Goal: Entertainment & Leisure: Consume media (video, audio)

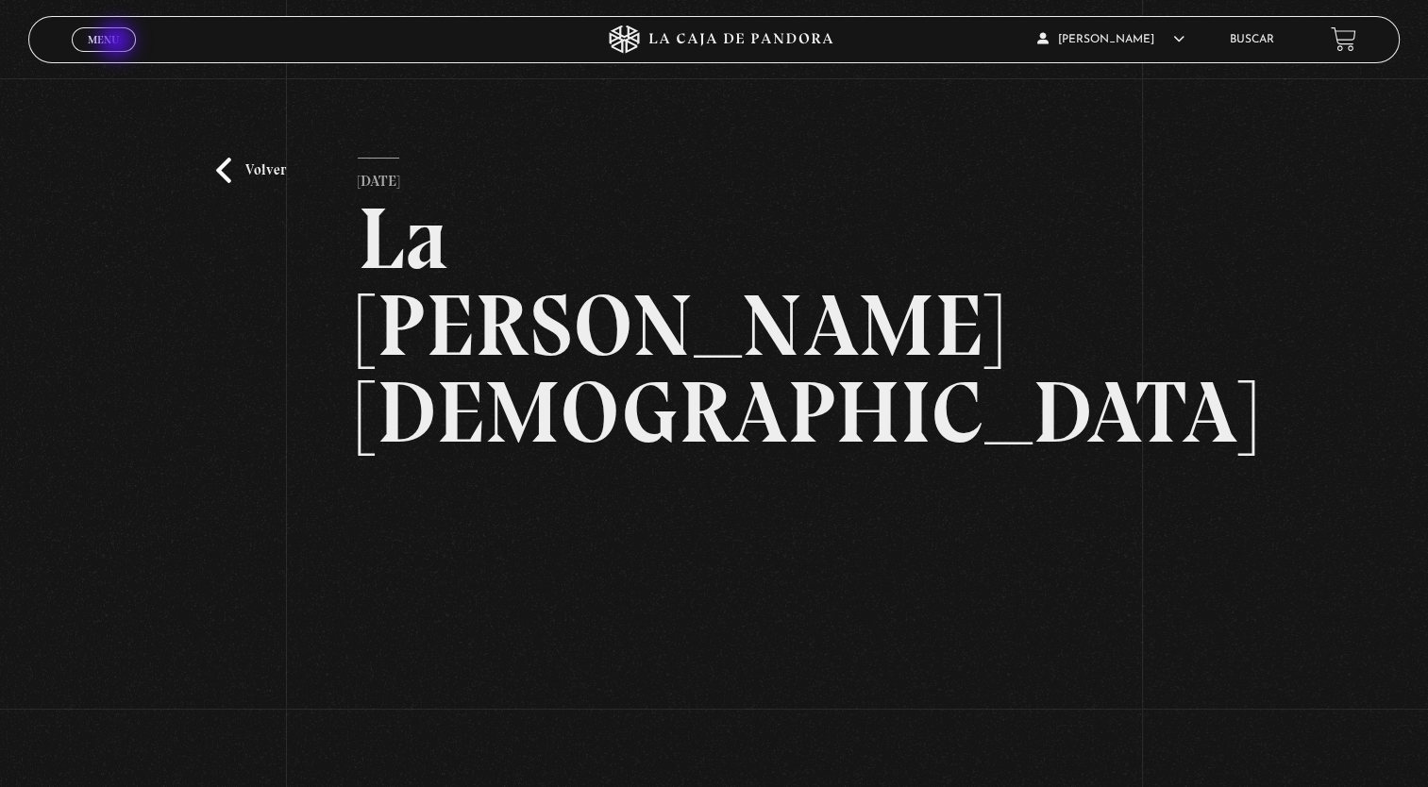
click at [118, 42] on span "Menu" at bounding box center [103, 39] width 31 height 11
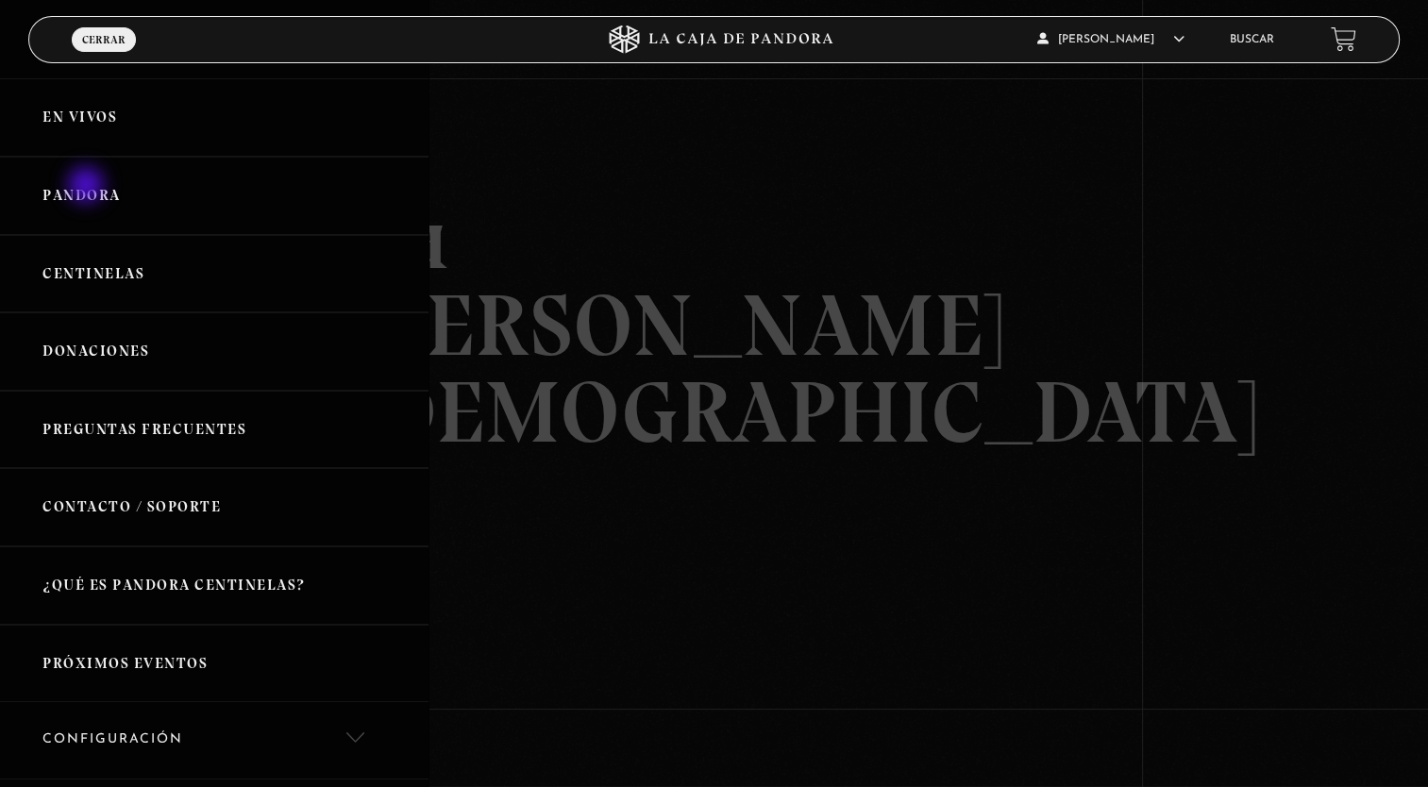
click at [88, 187] on link "Pandora" at bounding box center [214, 196] width 429 height 78
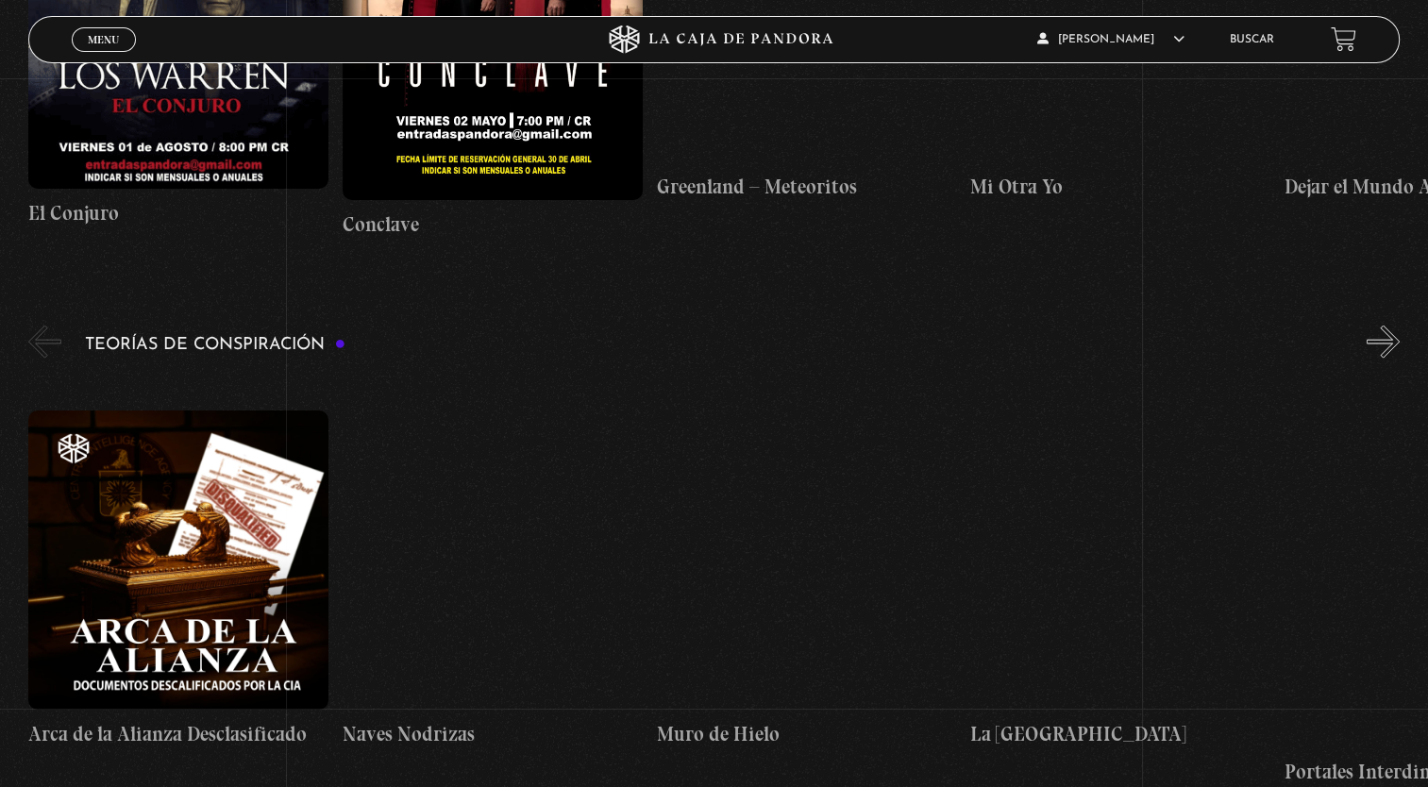
scroll to position [3927, 0]
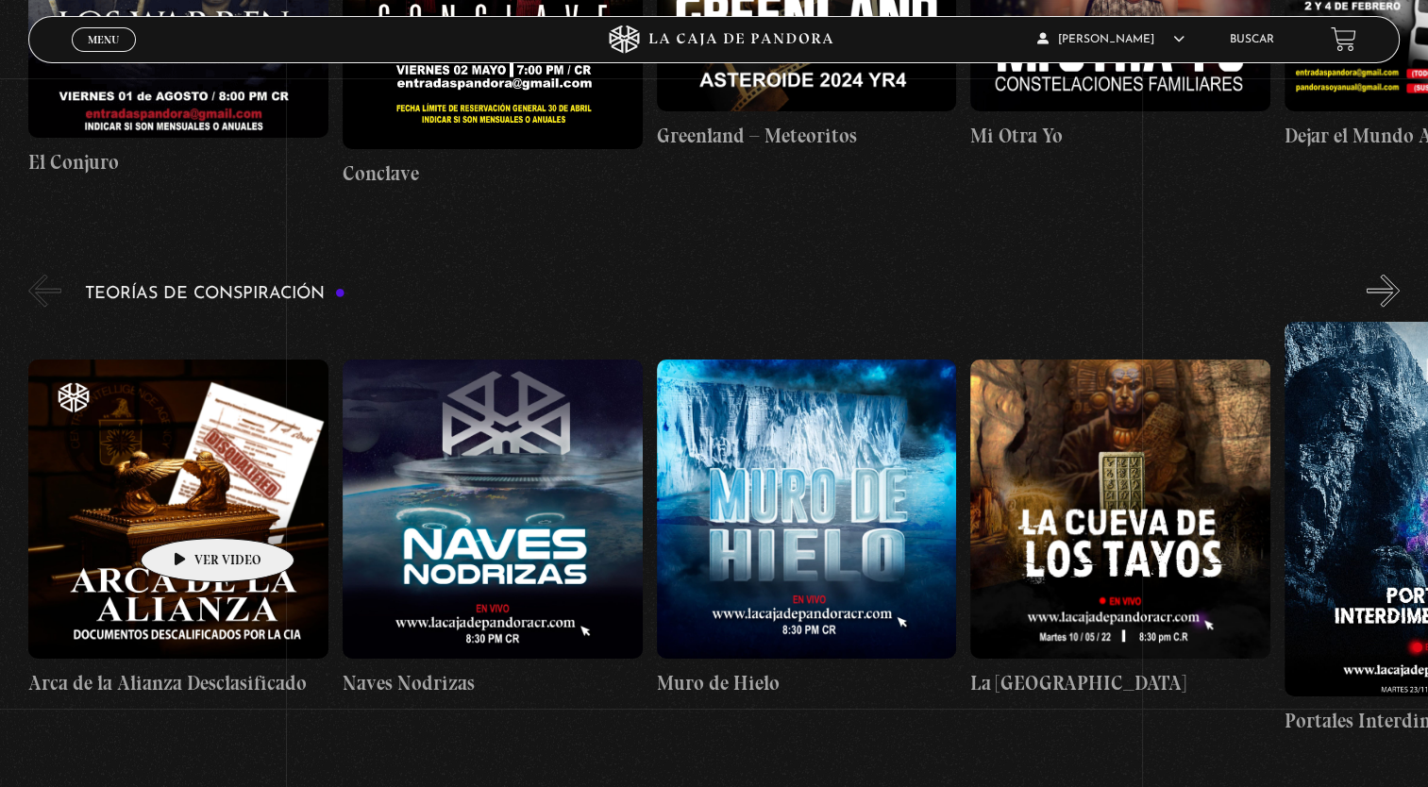
click at [188, 510] on figure at bounding box center [178, 510] width 300 height 300
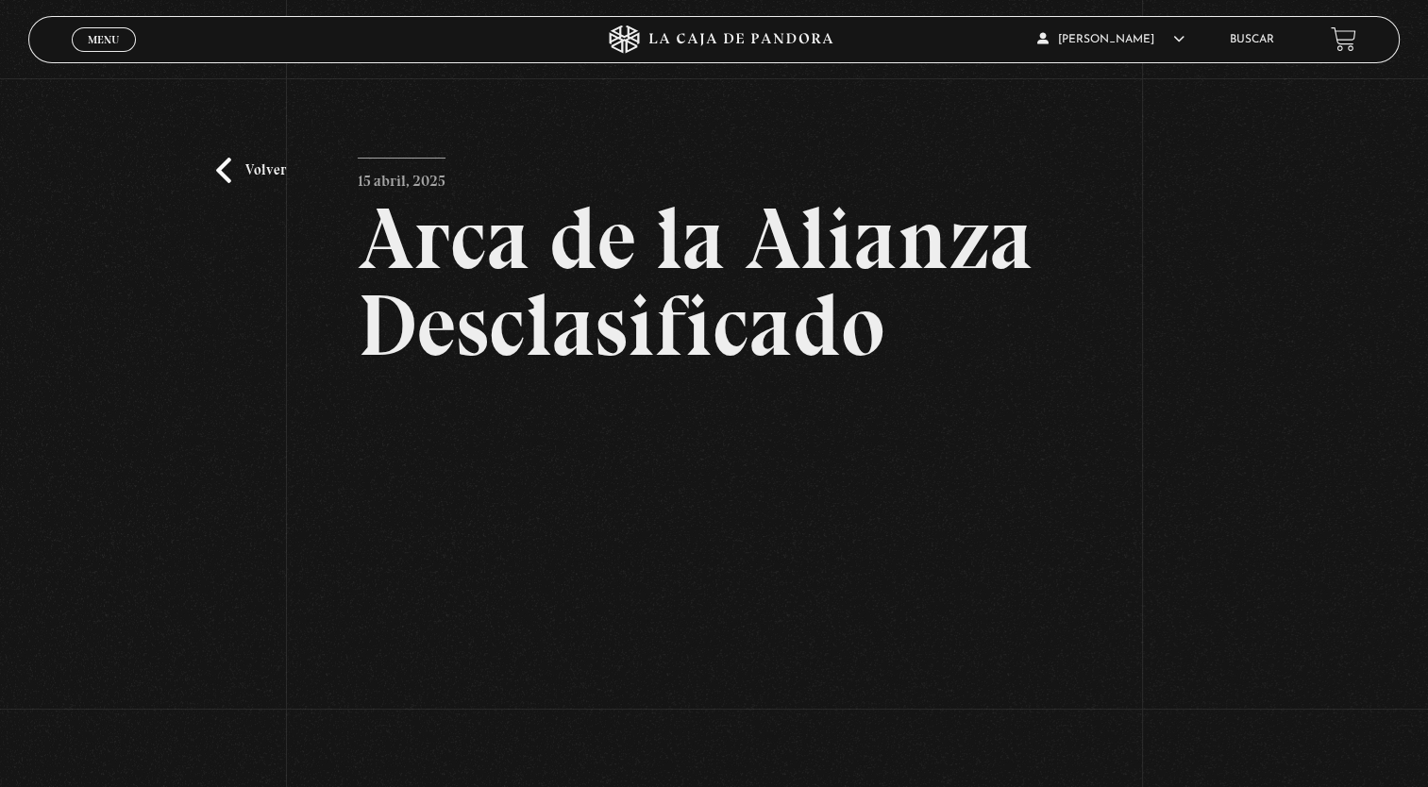
click at [188, 510] on div "Volver 15 abril, 2025 Arca de la Alianza Desclasificado WhatsApp Twitter Messen…" at bounding box center [714, 481] width 1428 height 806
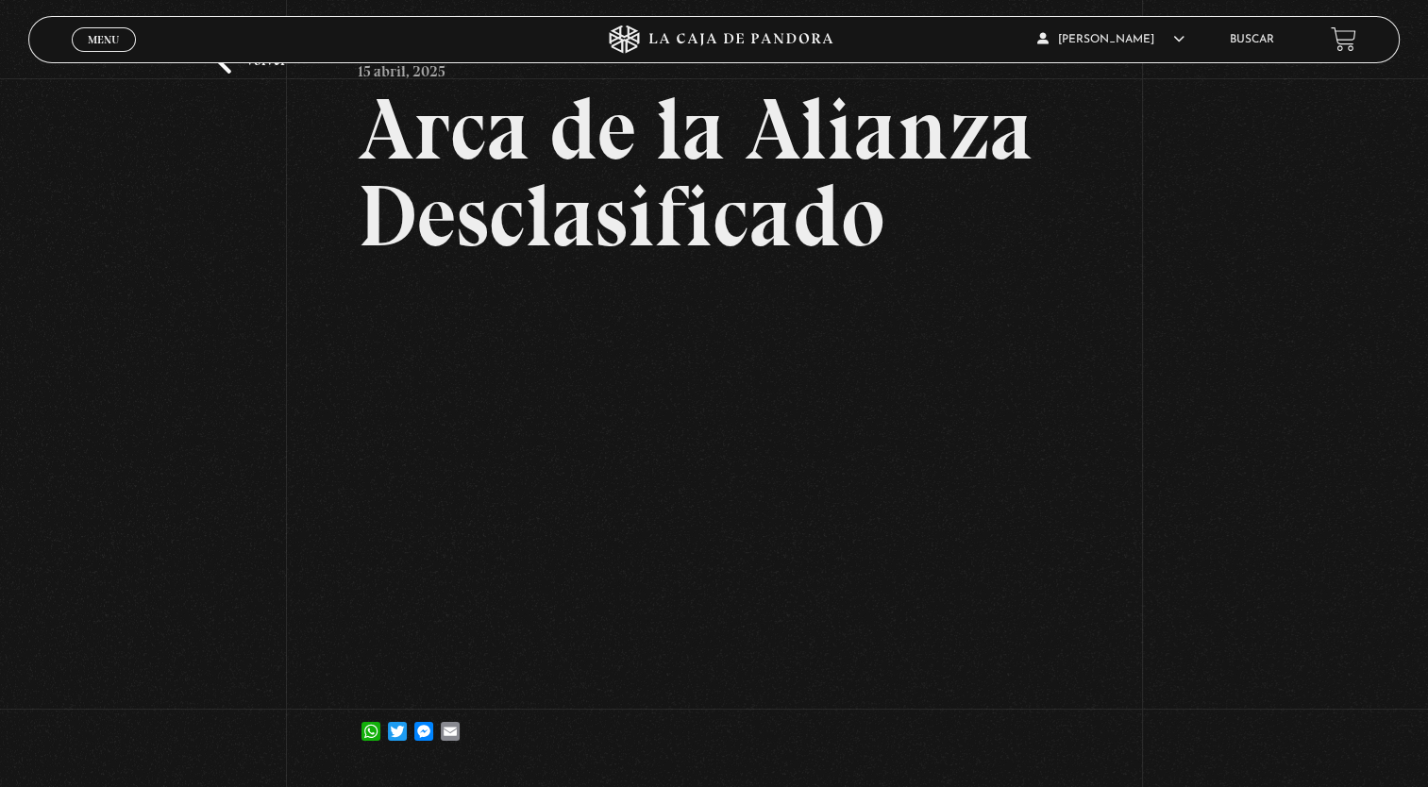
scroll to position [105, 0]
